Goal: Task Accomplishment & Management: Complete application form

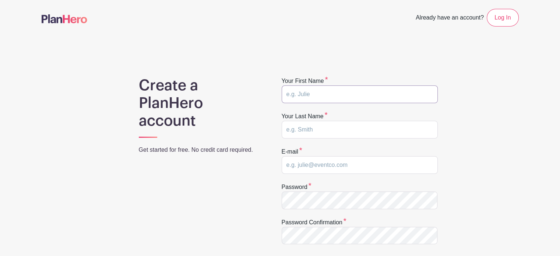
click at [331, 93] on input "text" at bounding box center [360, 94] width 156 height 18
type input "Anna"
type input "Nail"
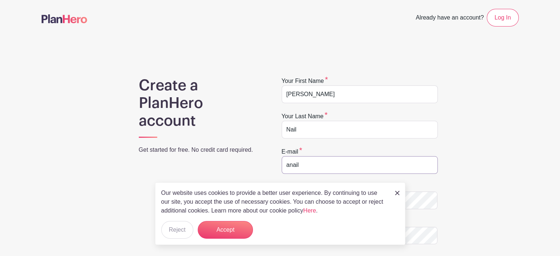
type input "anail4511@gmail.com"
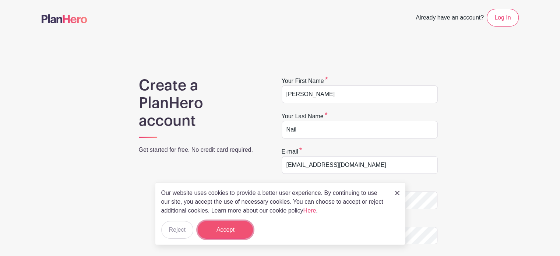
click at [236, 229] on button "Accept" at bounding box center [225, 230] width 55 height 18
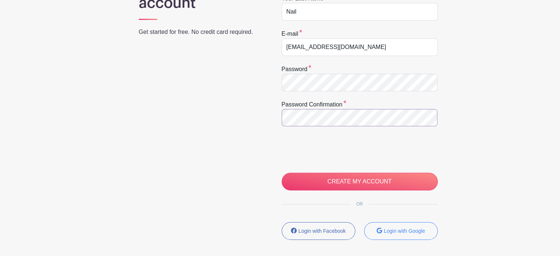
scroll to position [126, 0]
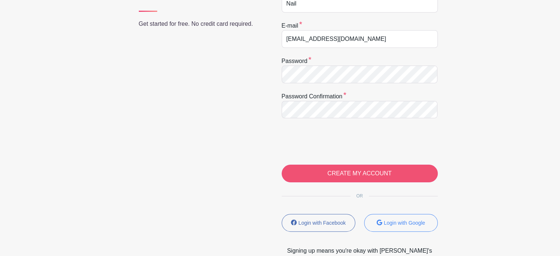
click at [370, 174] on input "CREATE MY ACCOUNT" at bounding box center [360, 174] width 156 height 18
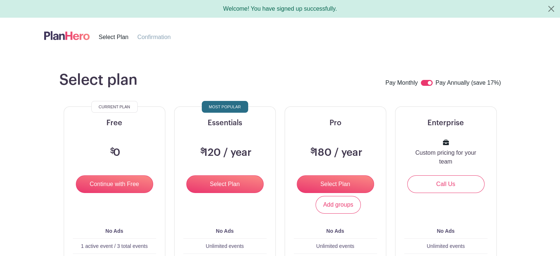
click at [125, 190] on input "Continue with Free" at bounding box center [114, 184] width 77 height 18
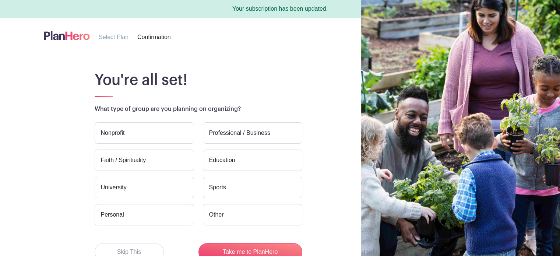
click at [237, 137] on label "Professional / Business" at bounding box center [252, 132] width 99 height 21
click at [0, 0] on input "Professional / Business" at bounding box center [0, 0] width 0 height 0
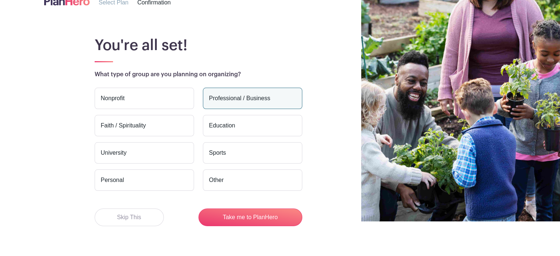
scroll to position [50, 0]
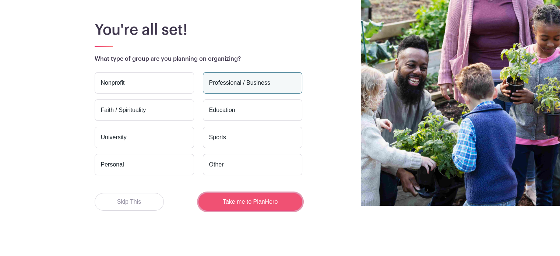
click at [255, 200] on button "Take me to PlanHero" at bounding box center [250, 202] width 104 height 18
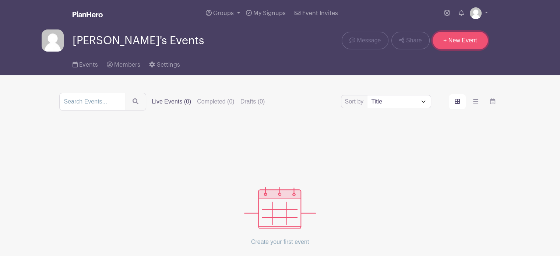
click at [458, 45] on link "+ New Event" at bounding box center [460, 41] width 55 height 18
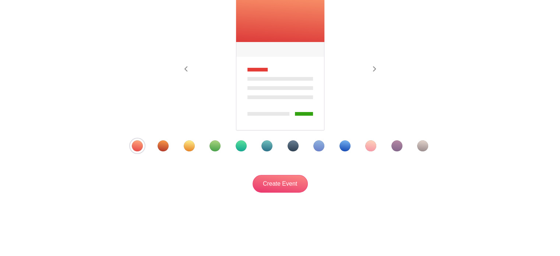
scroll to position [77, 0]
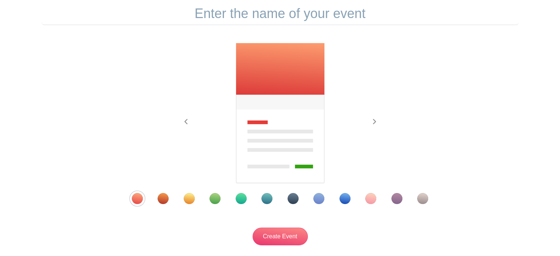
click at [293, 197] on div "Template 7" at bounding box center [293, 198] width 11 height 11
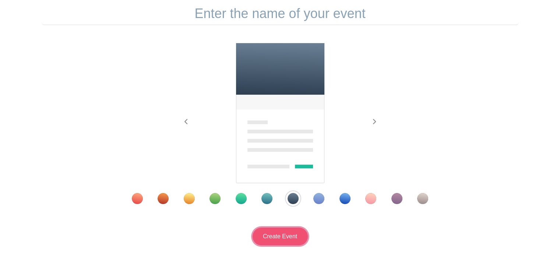
click at [278, 239] on input "Create Event" at bounding box center [280, 237] width 55 height 18
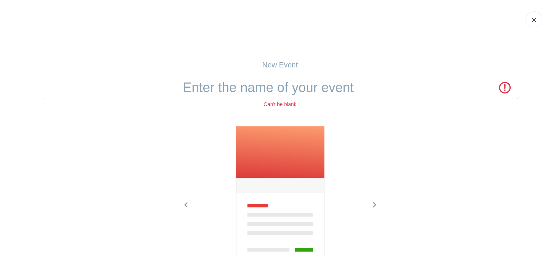
scroll to position [0, 0]
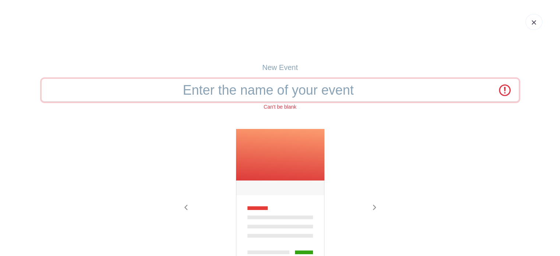
click at [283, 94] on input "text" at bounding box center [280, 90] width 477 height 23
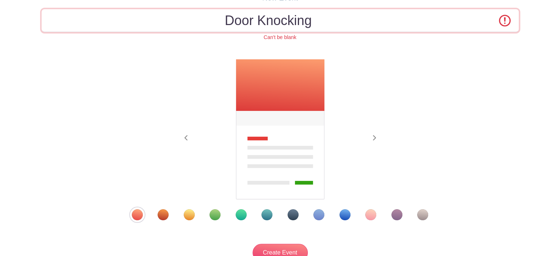
scroll to position [136, 0]
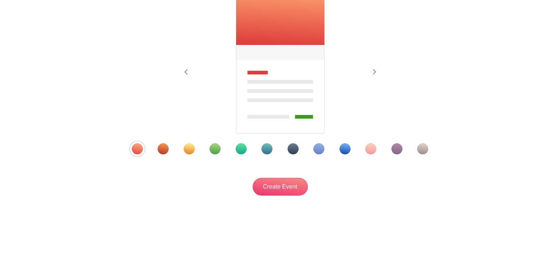
type input "Door Knocking"
click at [285, 188] on input "Create Event" at bounding box center [280, 187] width 55 height 18
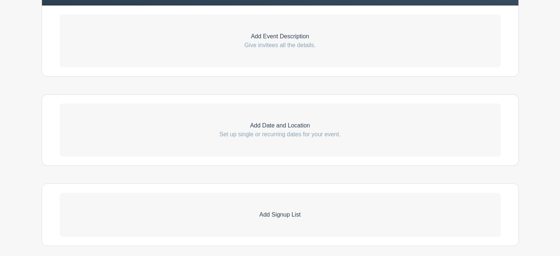
scroll to position [230, 0]
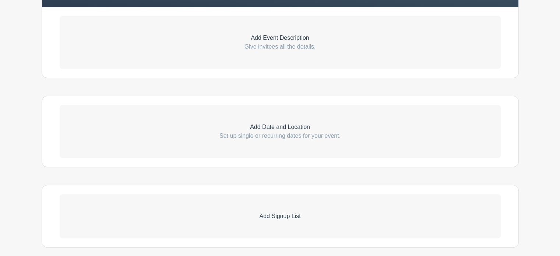
click at [337, 133] on p "Set up single or recurring dates for your event." at bounding box center [280, 135] width 441 height 9
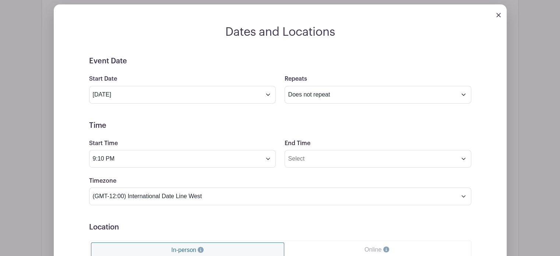
scroll to position [334, 0]
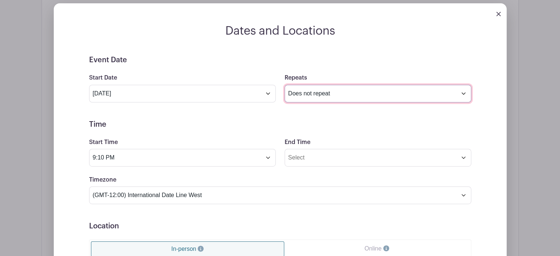
click at [356, 93] on select "Does not repeat Daily Weekly Monthly on day 10 Monthly on the second Wednesday …" at bounding box center [378, 94] width 187 height 18
select select "other"
click at [285, 85] on select "Does not repeat Daily Weekly Monthly on day 10 Monthly on the second Wednesday …" at bounding box center [378, 94] width 187 height 18
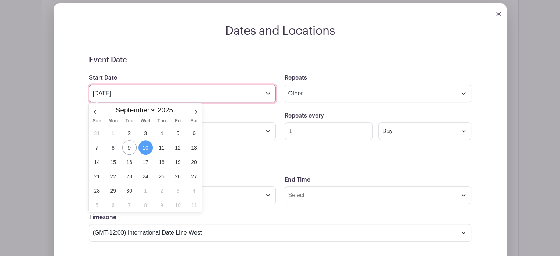
click at [130, 93] on input "Sep 10 2025" at bounding box center [182, 94] width 187 height 18
click at [143, 147] on span "10" at bounding box center [145, 147] width 14 height 14
type input "Oct 10 2025"
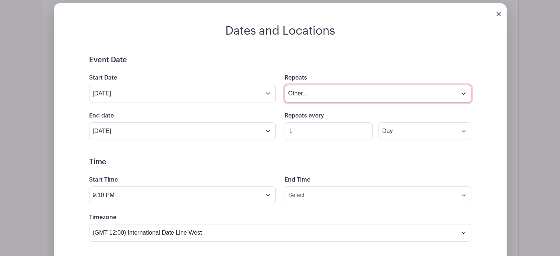
click at [331, 90] on select "Does not repeat Daily Weekly Monthly on day 10 Monthly on the second Wednesday …" at bounding box center [378, 94] width 187 height 18
select select "weekly"
click at [285, 85] on select "Does not repeat Daily Weekly Monthly on day 10 Monthly on the second Wednesday …" at bounding box center [378, 94] width 187 height 18
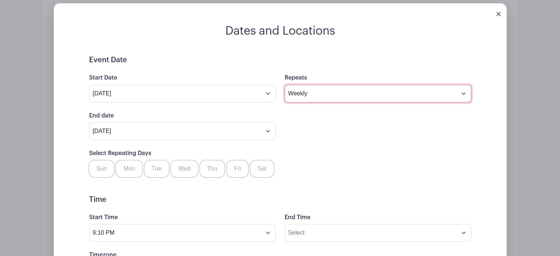
click at [339, 97] on select "Does not repeat Daily Weekly Monthly on day 10 Monthly on the second Wednesday …" at bounding box center [378, 94] width 187 height 18
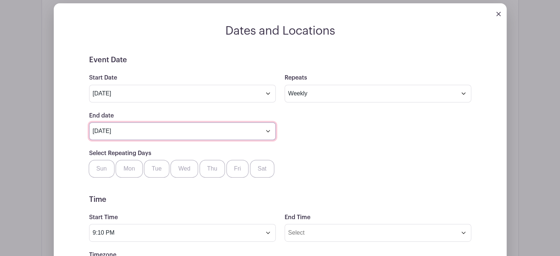
click at [227, 128] on input "Oct 10 2025" at bounding box center [182, 131] width 187 height 18
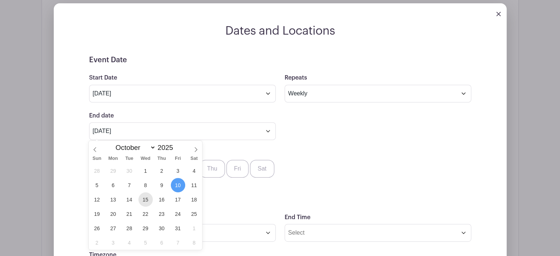
click at [145, 200] on span "15" at bounding box center [145, 199] width 14 height 14
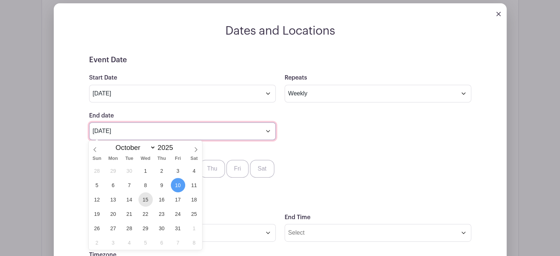
type input "Oct 15 2025"
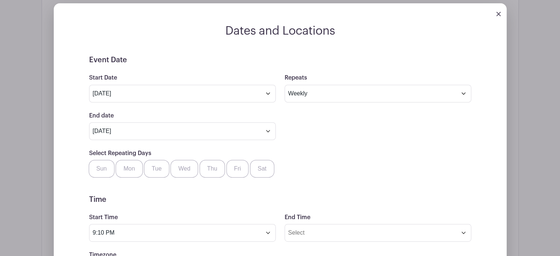
click at [376, 168] on div "Select Repeating Days Sun Mon Tue Wed Thu Fri Sat" at bounding box center [280, 163] width 391 height 29
click at [190, 170] on label "Wed" at bounding box center [184, 169] width 28 height 18
click at [176, 165] on input "Wed" at bounding box center [173, 162] width 5 height 5
checkbox input "true"
click at [212, 170] on label "Thu" at bounding box center [213, 169] width 26 height 18
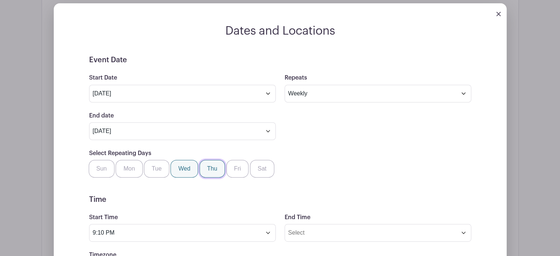
click at [205, 165] on input "Thu" at bounding box center [202, 162] width 5 height 5
checkbox input "true"
click at [235, 170] on label "Fri" at bounding box center [237, 169] width 22 height 18
click at [232, 165] on input "Fri" at bounding box center [229, 162] width 5 height 5
checkbox input "true"
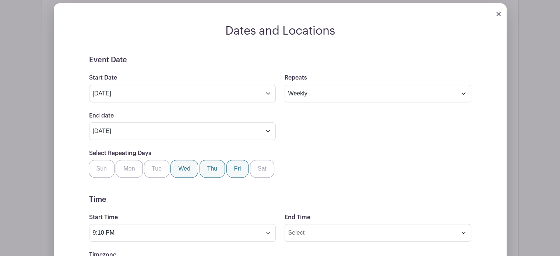
click at [215, 172] on label "Thu" at bounding box center [213, 169] width 26 height 18
click at [205, 165] on input "Thu" at bounding box center [202, 162] width 5 height 5
checkbox input "false"
click at [237, 172] on label "Fri" at bounding box center [237, 169] width 22 height 18
click at [232, 165] on input "Fri" at bounding box center [229, 162] width 5 height 5
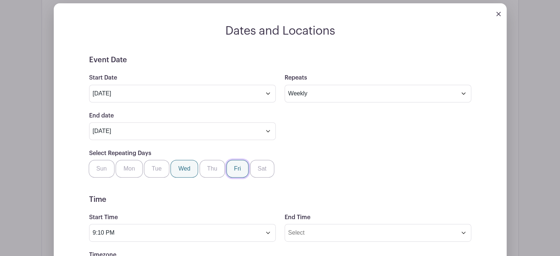
checkbox input "false"
click at [362, 171] on div "Select Repeating Days Sun Mon Tue Wed Thu Fri Sat" at bounding box center [280, 163] width 391 height 29
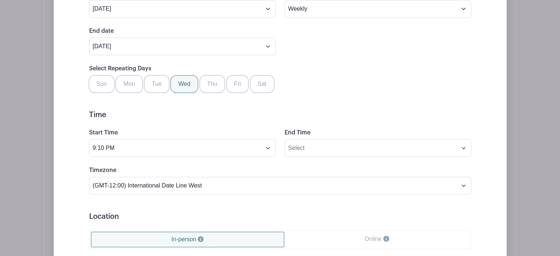
scroll to position [424, 0]
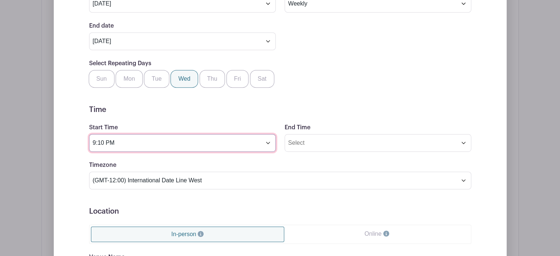
click at [221, 140] on input "9:10 PM" at bounding box center [182, 143] width 187 height 18
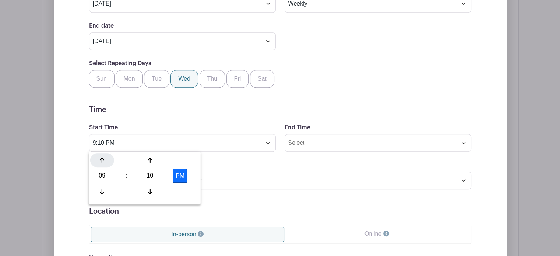
click at [105, 159] on div at bounding box center [102, 160] width 24 height 14
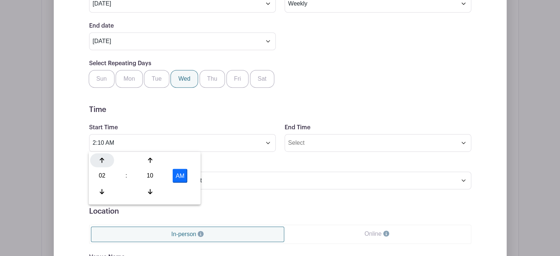
click at [105, 159] on div at bounding box center [102, 160] width 24 height 14
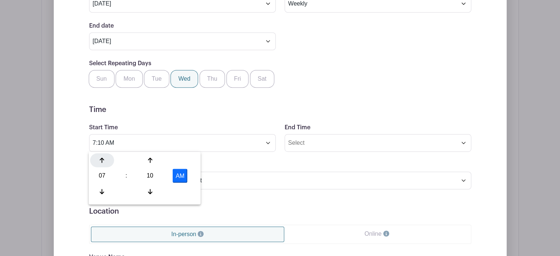
click at [105, 159] on div at bounding box center [102, 160] width 24 height 14
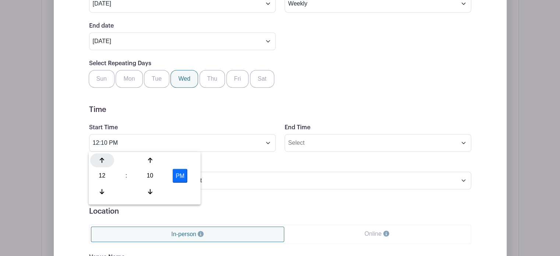
click at [105, 159] on div at bounding box center [102, 160] width 24 height 14
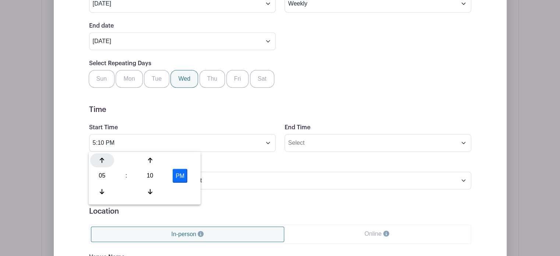
click at [105, 159] on div at bounding box center [102, 160] width 24 height 14
click at [103, 191] on icon at bounding box center [102, 192] width 4 height 6
click at [151, 158] on icon at bounding box center [150, 160] width 4 height 5
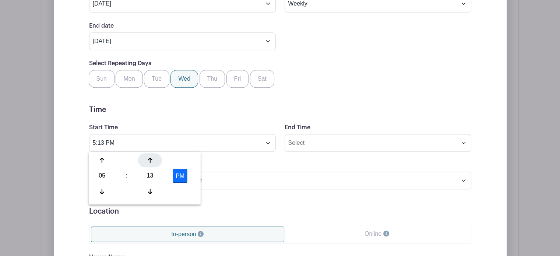
click at [151, 158] on icon at bounding box center [150, 160] width 4 height 5
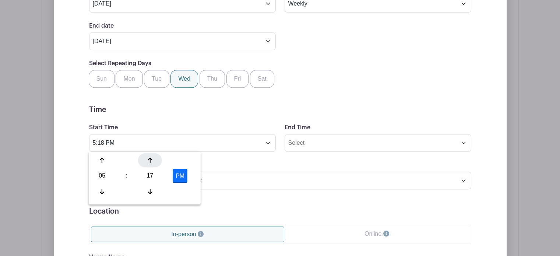
click at [151, 158] on icon at bounding box center [150, 160] width 4 height 5
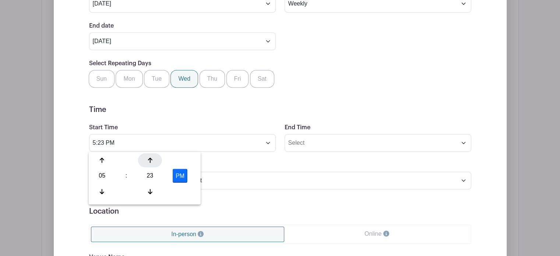
click at [151, 158] on icon at bounding box center [150, 160] width 4 height 5
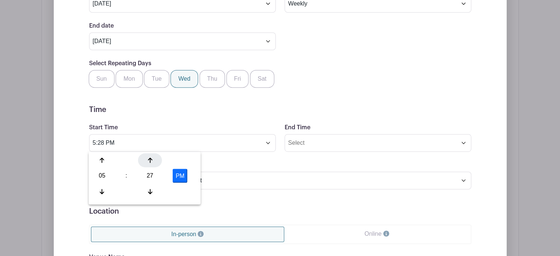
click at [151, 158] on icon at bounding box center [150, 160] width 4 height 5
click at [102, 193] on icon at bounding box center [102, 191] width 4 height 5
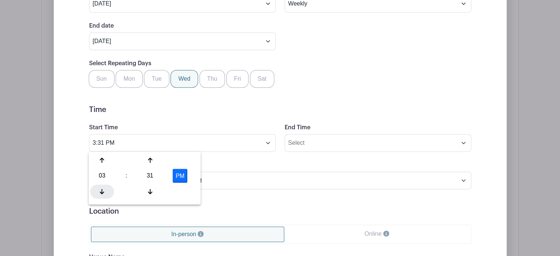
click at [102, 193] on icon at bounding box center [102, 191] width 4 height 5
click at [102, 160] on icon at bounding box center [102, 160] width 4 height 6
click at [103, 159] on icon at bounding box center [102, 160] width 4 height 5
click at [152, 189] on icon at bounding box center [150, 192] width 4 height 6
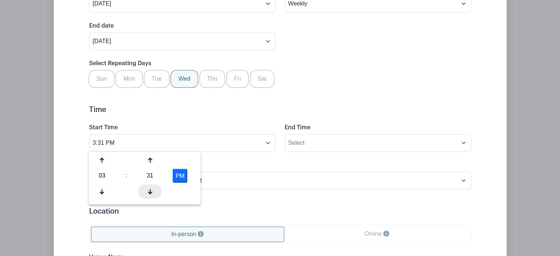
type input "3:30 PM"
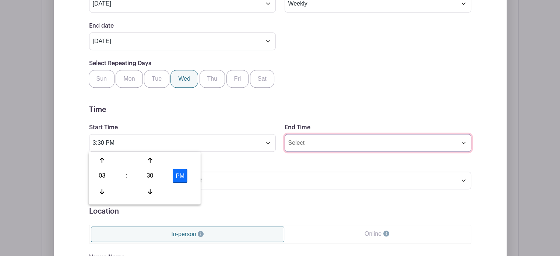
click at [311, 143] on input "End Time" at bounding box center [378, 143] width 187 height 18
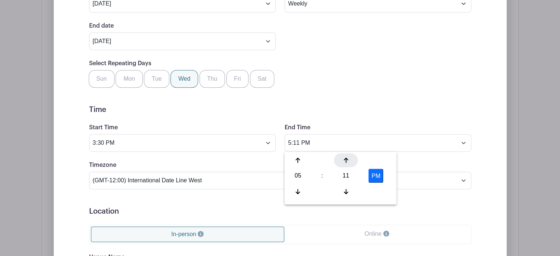
click at [346, 162] on icon at bounding box center [346, 160] width 4 height 5
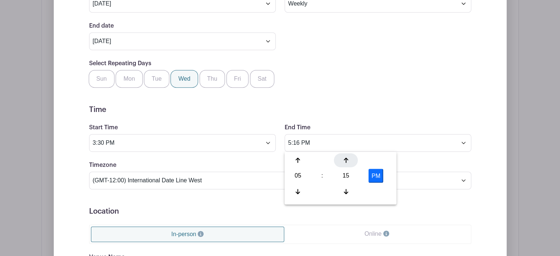
click at [346, 162] on icon at bounding box center [346, 160] width 4 height 5
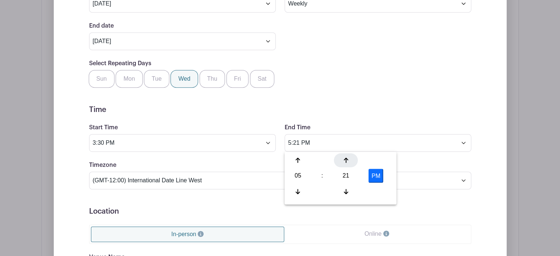
click at [346, 162] on icon at bounding box center [346, 160] width 4 height 5
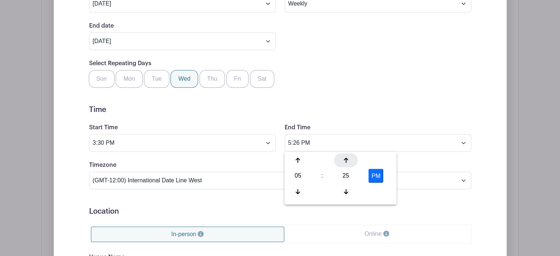
click at [346, 162] on icon at bounding box center [346, 160] width 4 height 5
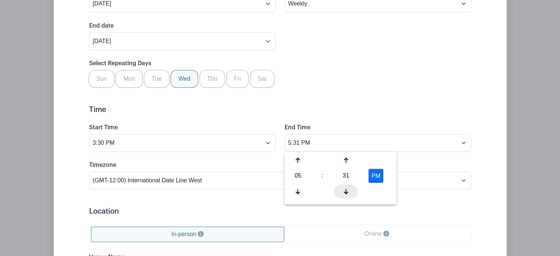
click at [340, 194] on div at bounding box center [346, 191] width 24 height 14
type input "5:30 PM"
click at [405, 208] on h5 "Location" at bounding box center [280, 211] width 382 height 9
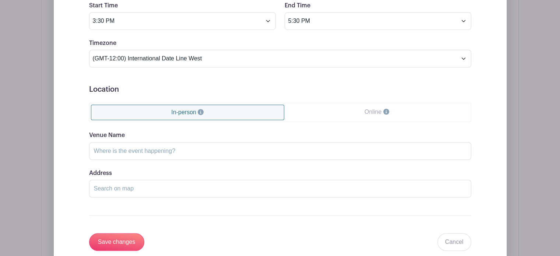
scroll to position [555, 0]
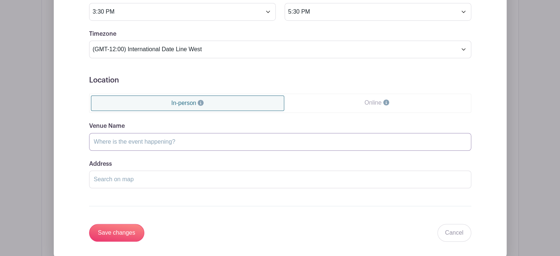
click at [227, 136] on input "Venue Name" at bounding box center [280, 142] width 382 height 18
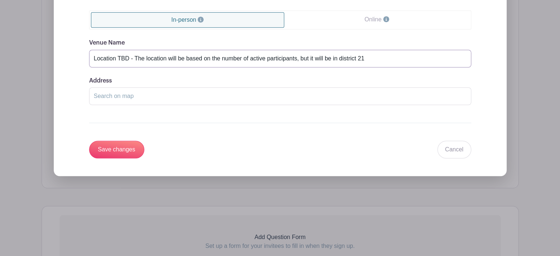
scroll to position [655, 0]
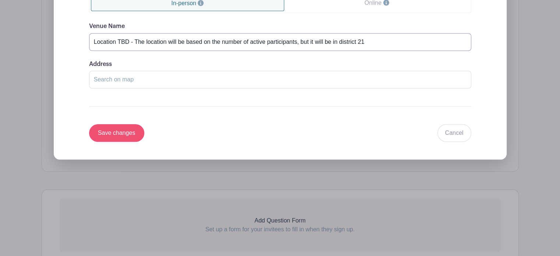
type input "Location TBD - The location will be based on the number of active participants,…"
click at [130, 129] on input "Save changes" at bounding box center [116, 133] width 55 height 18
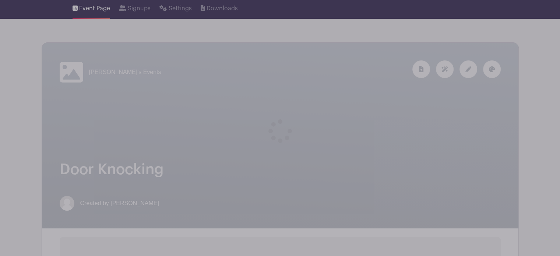
scroll to position [13, 0]
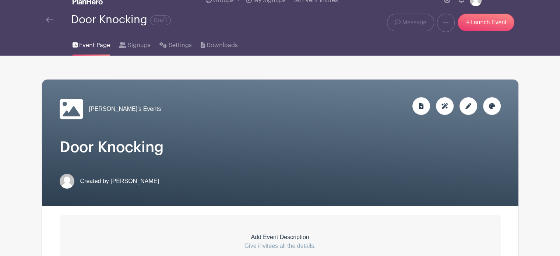
drag, startPoint x: 565, startPoint y: 52, endPoint x: 324, endPoint y: 49, distance: 241.6
click at [324, 49] on div "Event Page Signups Settings Downloads" at bounding box center [280, 44] width 486 height 24
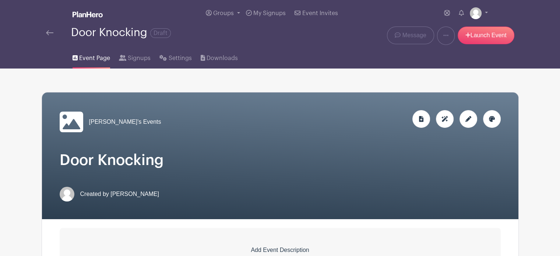
click at [82, 12] on img at bounding box center [88, 14] width 30 height 6
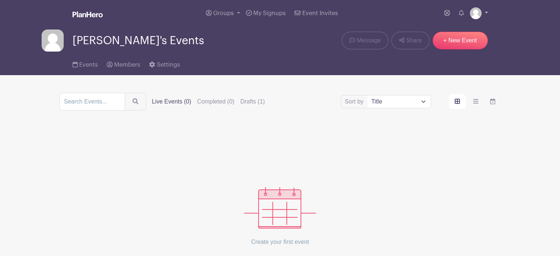
click at [481, 13] on link at bounding box center [479, 13] width 18 height 12
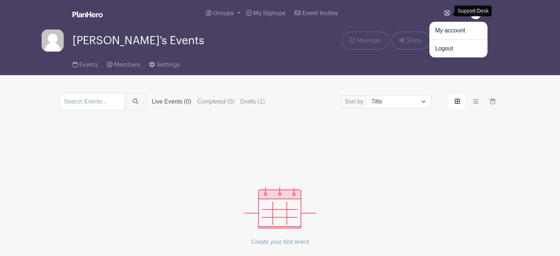
click at [444, 14] on icon at bounding box center [447, 13] width 6 height 6
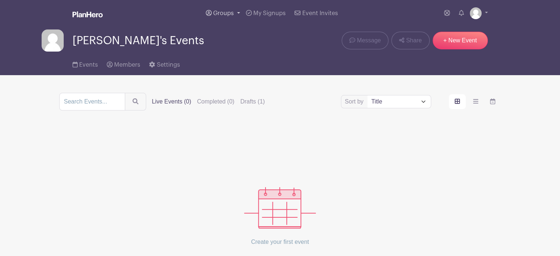
click at [235, 10] on link "Groups" at bounding box center [223, 13] width 40 height 27
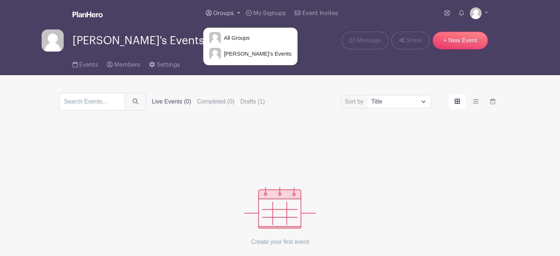
click at [235, 10] on link "Groups" at bounding box center [223, 13] width 40 height 27
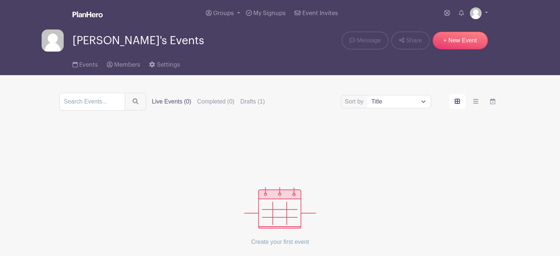
click at [80, 15] on img at bounding box center [88, 14] width 30 height 6
click at [476, 12] on img at bounding box center [476, 13] width 12 height 12
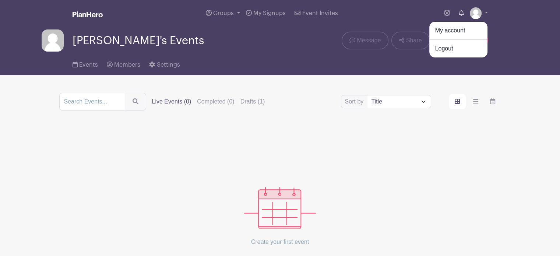
click at [461, 12] on icon at bounding box center [461, 13] width 5 height 6
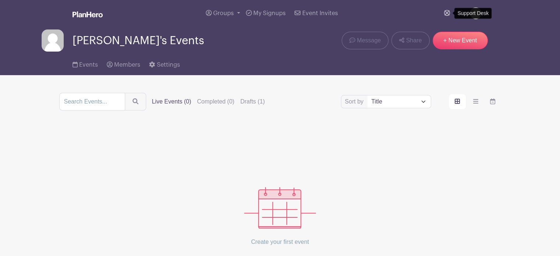
click at [445, 13] on icon at bounding box center [447, 13] width 6 height 6
click at [163, 62] on span "Settings" at bounding box center [168, 65] width 23 height 6
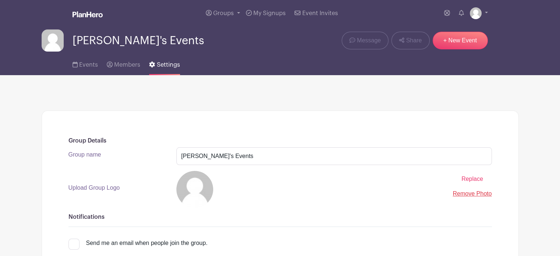
click at [46, 41] on img at bounding box center [53, 40] width 22 height 22
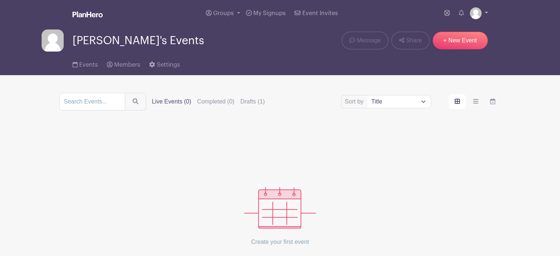
click at [486, 14] on link at bounding box center [479, 13] width 18 height 12
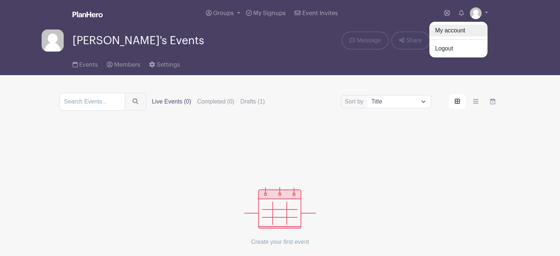
click at [457, 28] on link "My account" at bounding box center [458, 31] width 58 height 12
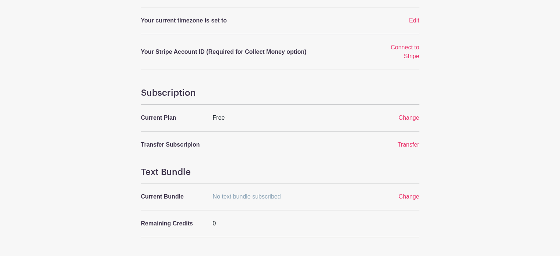
scroll to position [227, 0]
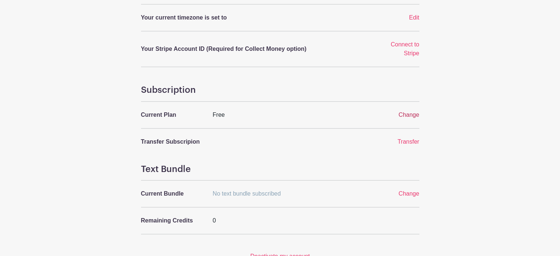
click at [411, 116] on span "Change" at bounding box center [408, 115] width 21 height 6
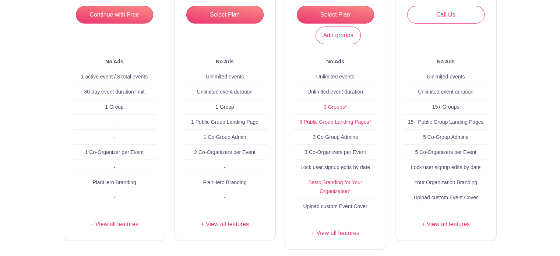
scroll to position [152, 0]
click at [231, 224] on link "+ View all features" at bounding box center [224, 223] width 83 height 9
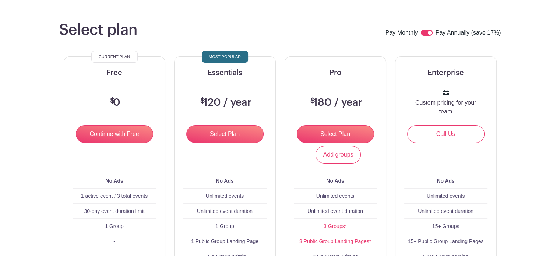
scroll to position [0, 0]
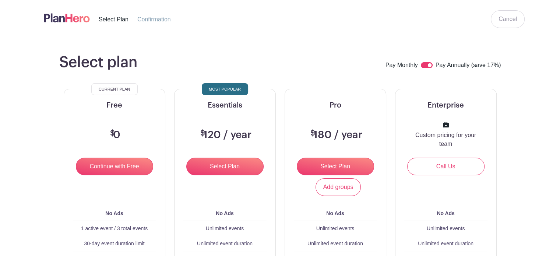
click at [62, 19] on img at bounding box center [67, 18] width 46 height 12
click at [113, 19] on span "Select Plan" at bounding box center [114, 19] width 30 height 6
click at [515, 24] on link "Cancel" at bounding box center [508, 19] width 34 height 18
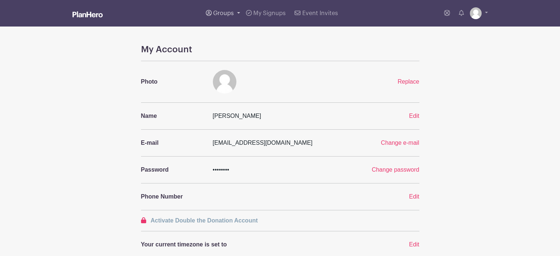
click at [217, 8] on link "Groups" at bounding box center [223, 13] width 40 height 27
click at [236, 51] on span "[PERSON_NAME]'s Events" at bounding box center [256, 54] width 71 height 8
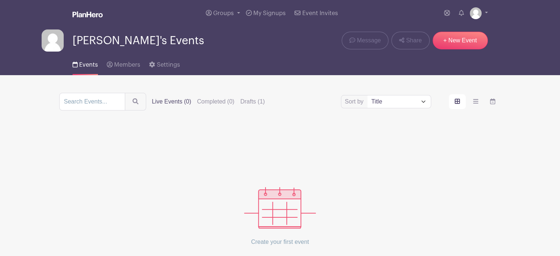
drag, startPoint x: 562, startPoint y: 72, endPoint x: 324, endPoint y: 207, distance: 274.1
click at [324, 207] on div "Create your first event New Event" at bounding box center [280, 203] width 442 height 151
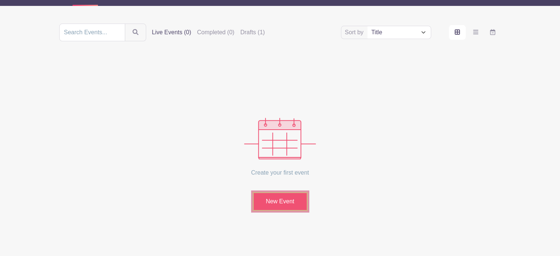
click at [280, 202] on link "New Event" at bounding box center [280, 201] width 55 height 19
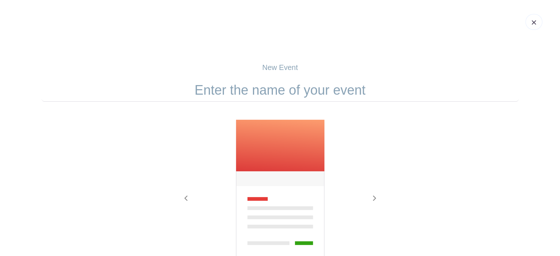
click at [324, 85] on input "text" at bounding box center [280, 90] width 477 height 23
type input "D"
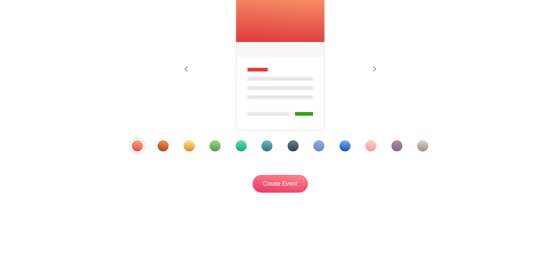
scroll to position [129, 0]
type input "[DATE] Canvassing"
click at [281, 190] on input "Create Event" at bounding box center [280, 184] width 55 height 18
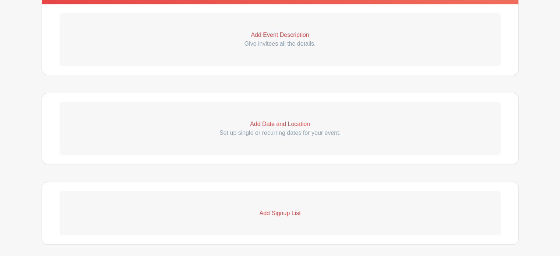
scroll to position [228, 0]
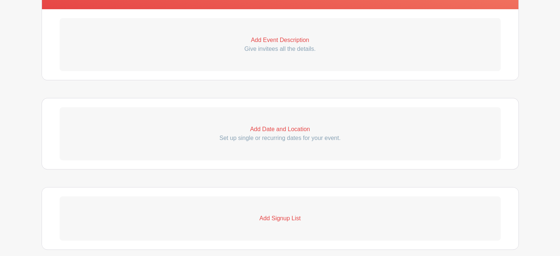
click at [290, 221] on p "Add Signup List" at bounding box center [280, 218] width 441 height 9
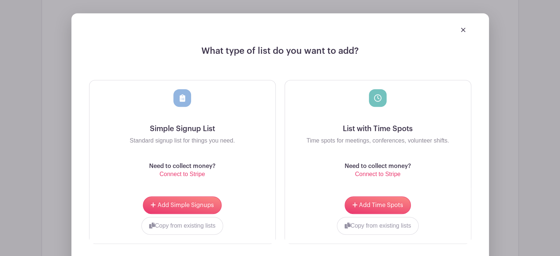
scroll to position [432, 0]
click at [462, 28] on img at bounding box center [463, 29] width 4 height 4
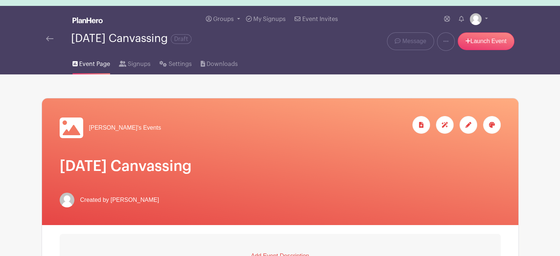
scroll to position [5, 0]
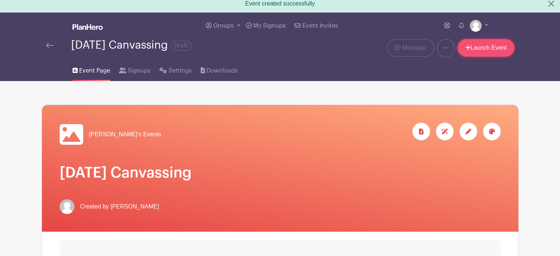
click at [495, 44] on link "Launch Event" at bounding box center [486, 48] width 57 height 18
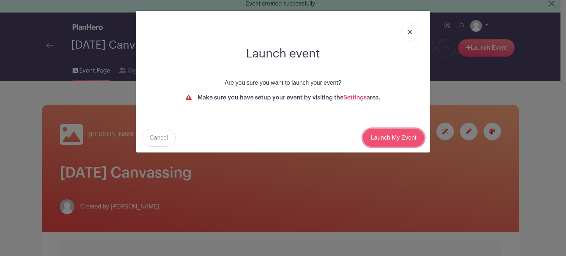
click at [390, 138] on input "Launch My Event" at bounding box center [393, 138] width 61 height 18
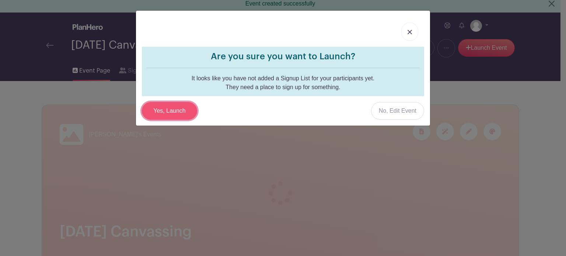
click at [183, 107] on input "Yes, Launch" at bounding box center [169, 111] width 55 height 18
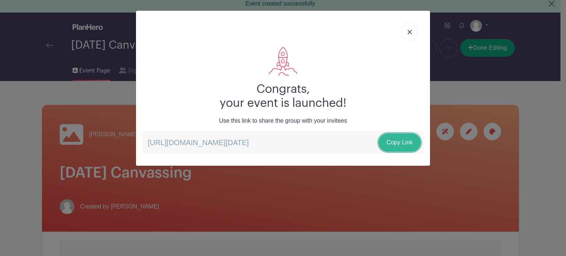
drag, startPoint x: 400, startPoint y: 143, endPoint x: 393, endPoint y: 139, distance: 7.9
click at [393, 139] on link "Copy Link" at bounding box center [400, 143] width 42 height 18
click at [411, 35] on link at bounding box center [409, 31] width 17 height 18
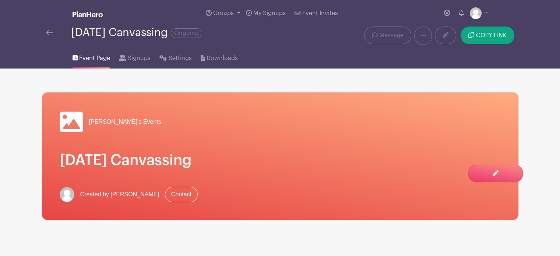
scroll to position [10, 0]
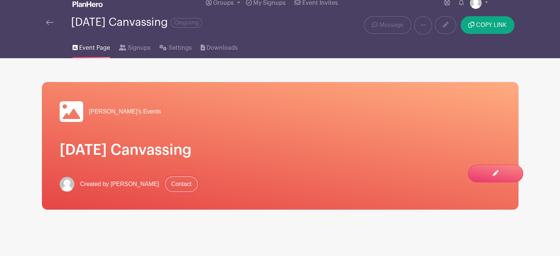
click at [165, 182] on link "Contact" at bounding box center [181, 183] width 33 height 15
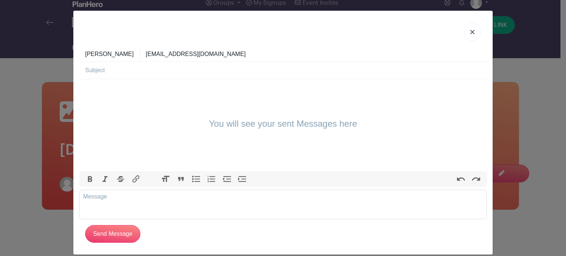
click at [471, 29] on link at bounding box center [472, 31] width 17 height 18
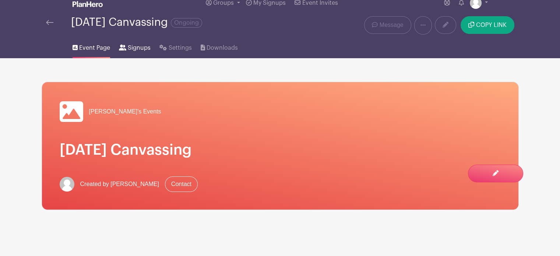
click at [141, 47] on span "Signups" at bounding box center [139, 47] width 23 height 9
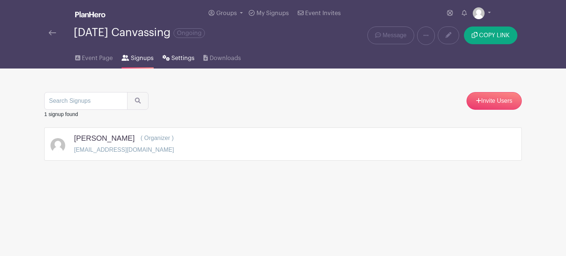
click at [181, 63] on link "Settings" at bounding box center [178, 57] width 32 height 24
